Goal: Task Accomplishment & Management: Use online tool/utility

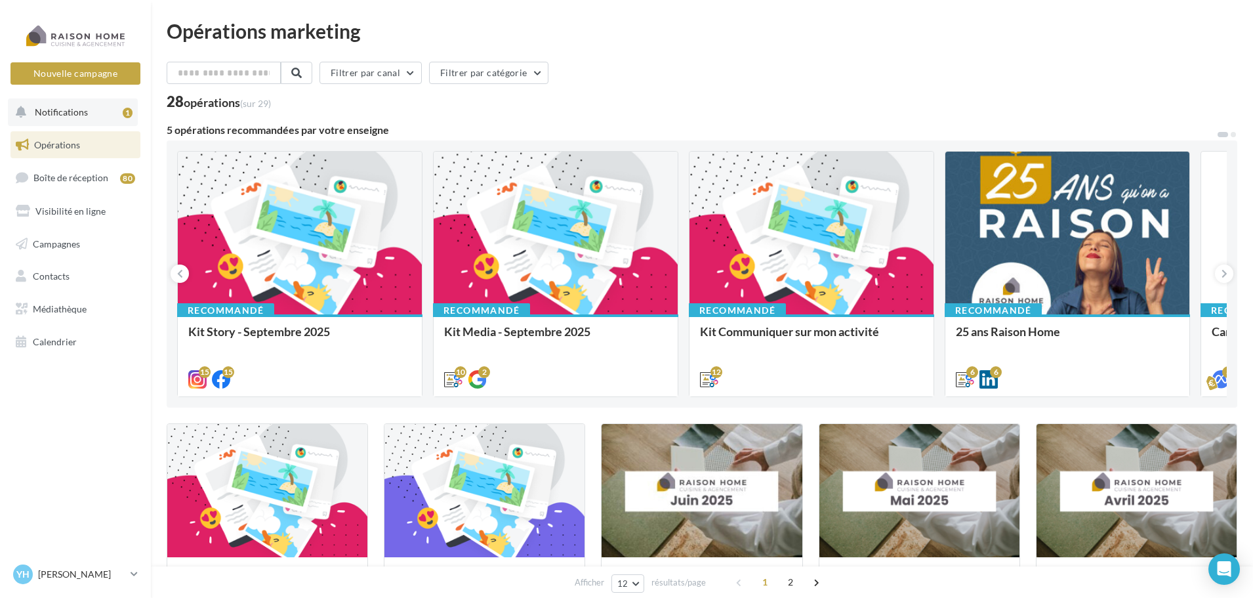
click at [106, 107] on button "Notifications 1" at bounding box center [73, 112] width 130 height 28
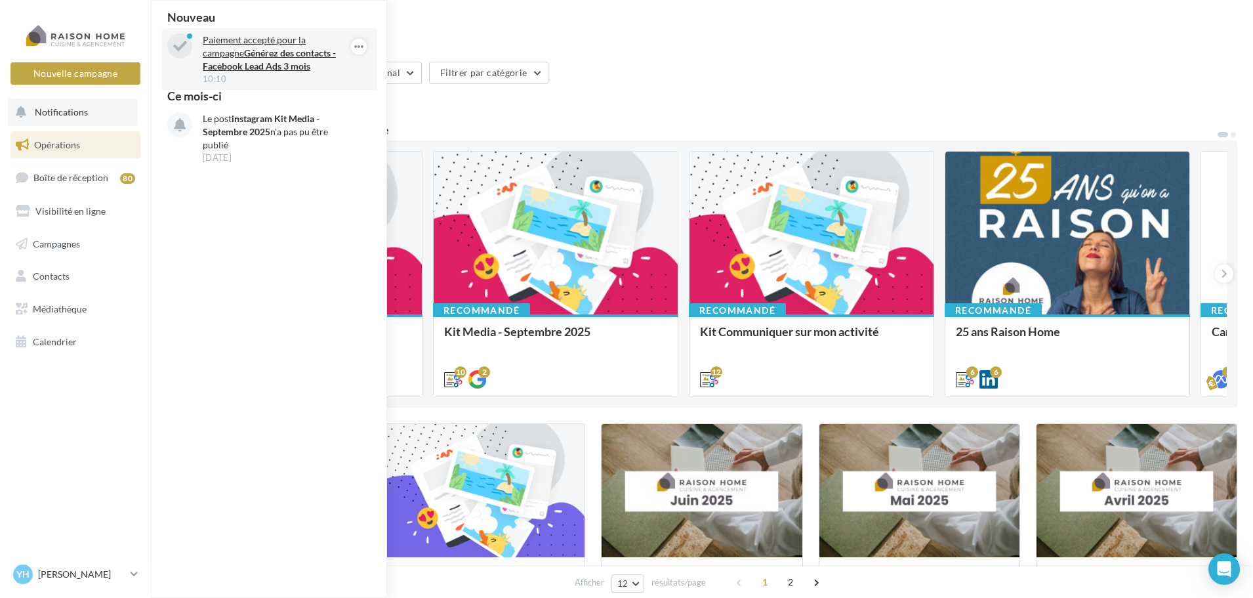
click at [288, 52] on strong "Générez des contacts - Facebook Lead Ads 3 mois" at bounding box center [269, 59] width 133 height 24
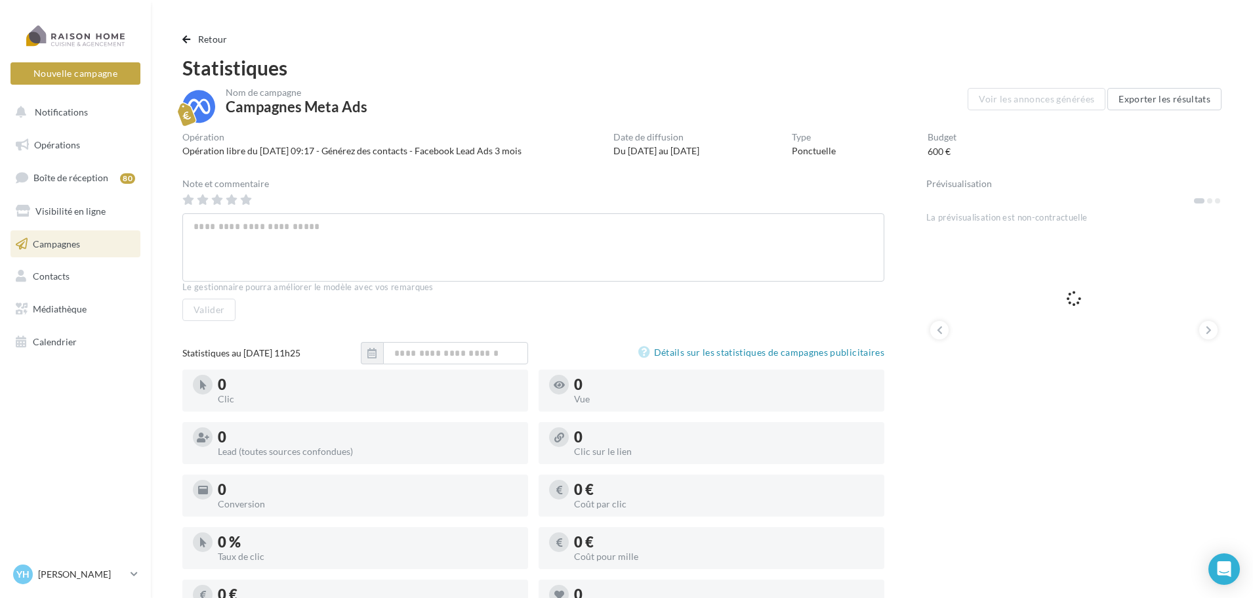
click at [72, 252] on link "Campagnes" at bounding box center [75, 244] width 135 height 28
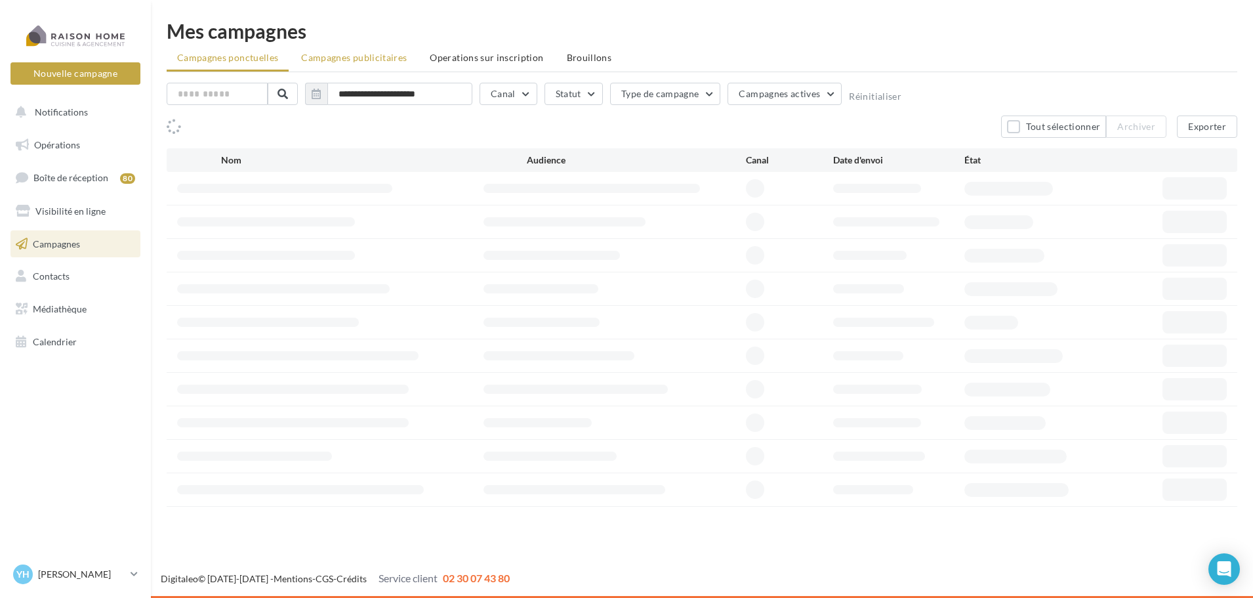
click at [386, 56] on span "Campagnes publicitaires" at bounding box center [354, 57] width 106 height 11
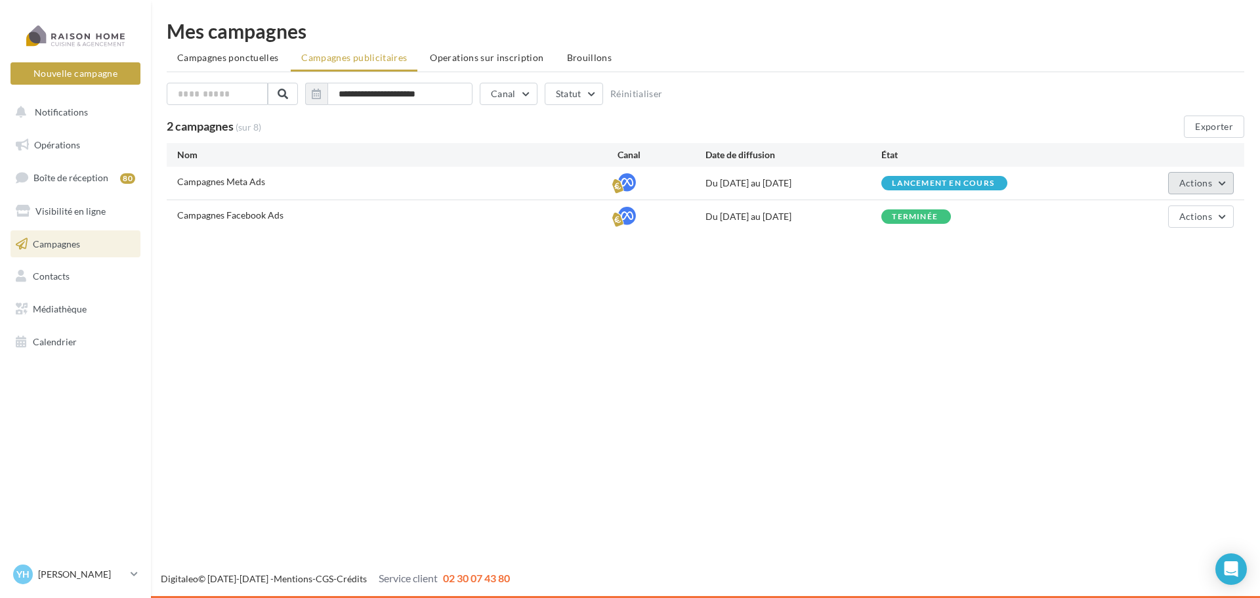
click at [1224, 190] on button "Actions" at bounding box center [1201, 183] width 66 height 22
click at [843, 447] on div "Nouvelle campagne Nouvelle campagne Notifications Opérations Boîte de réception…" at bounding box center [630, 299] width 1260 height 598
